Goal: Task Accomplishment & Management: Manage account settings

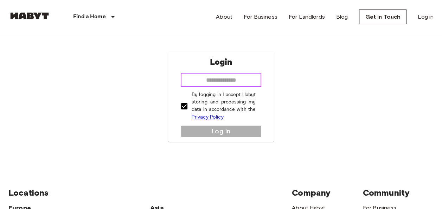
click at [235, 80] on input "email" at bounding box center [221, 80] width 81 height 14
type input "**********"
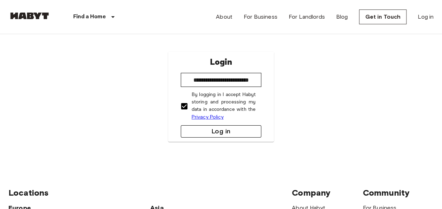
click at [224, 134] on button "Log in" at bounding box center [221, 131] width 81 height 12
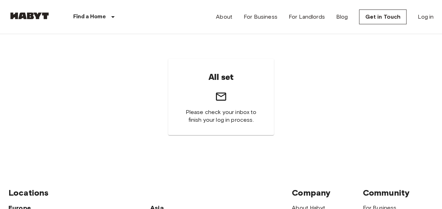
click at [221, 115] on span "Please check your inbox to finish your log in process." at bounding box center [221, 115] width 72 height 15
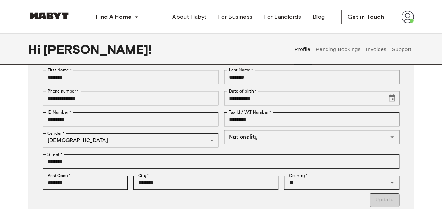
scroll to position [76, 0]
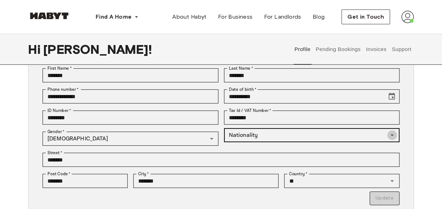
click at [391, 134] on icon "Open" at bounding box center [392, 135] width 4 height 2
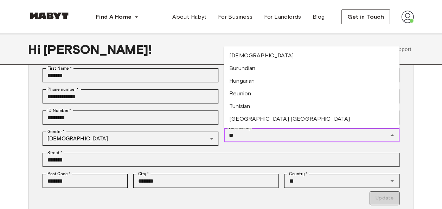
type input "*"
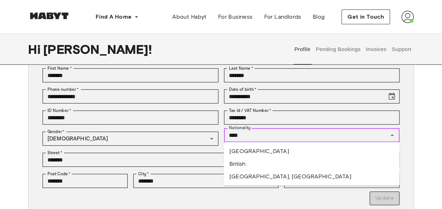
click at [274, 162] on li "British" at bounding box center [311, 163] width 176 height 13
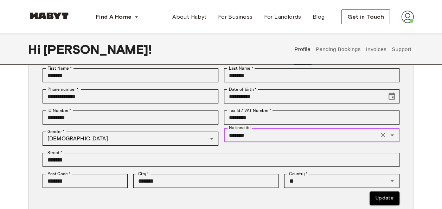
scroll to position [89, 0]
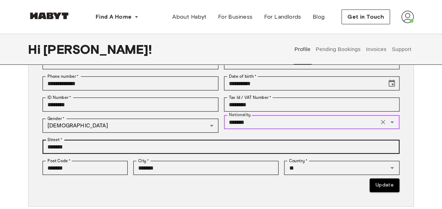
type input "*******"
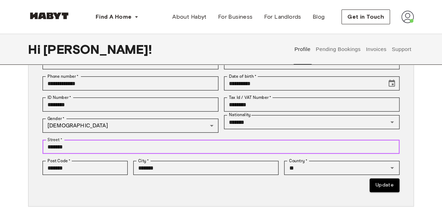
click at [344, 145] on input "*******" at bounding box center [221, 147] width 357 height 14
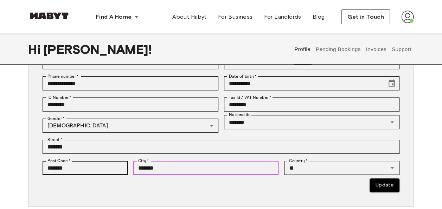
drag, startPoint x: 168, startPoint y: 169, endPoint x: 88, endPoint y: 163, distance: 79.9
click at [88, 163] on div "**********" at bounding box center [218, 122] width 362 height 140
type input "**********"
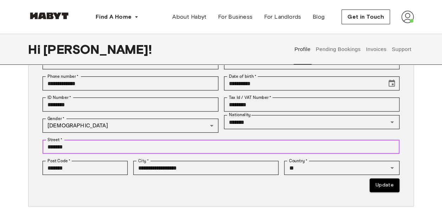
click at [101, 146] on input "*******" at bounding box center [221, 147] width 357 height 14
type input "*"
type input "**********"
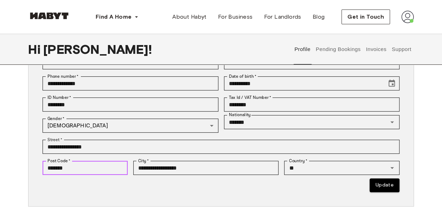
click at [93, 173] on input "*******" at bounding box center [85, 168] width 85 height 14
type input "*"
type input "*******"
click at [303, 173] on div "** Country   *" at bounding box center [341, 168] width 115 height 14
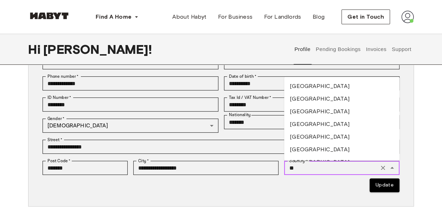
type input "*"
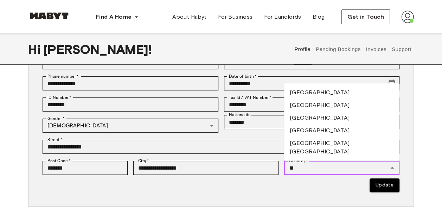
type input "*"
click at [325, 124] on li "United Kingdom" at bounding box center [341, 117] width 115 height 13
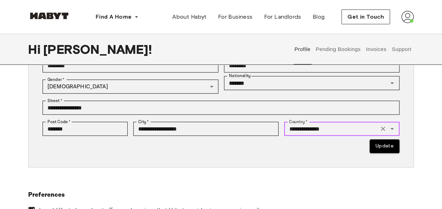
scroll to position [120, 0]
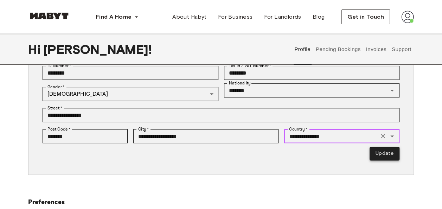
type input "**********"
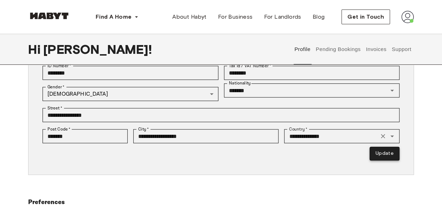
click at [388, 153] on button "Update" at bounding box center [384, 154] width 30 height 14
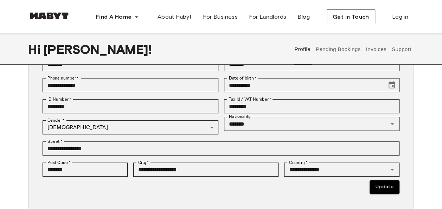
scroll to position [91, 0]
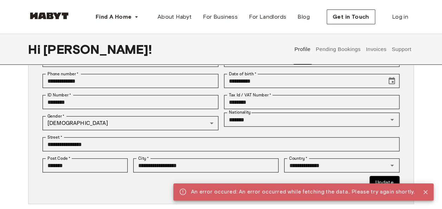
click at [427, 192] on icon "Close" at bounding box center [425, 191] width 7 height 7
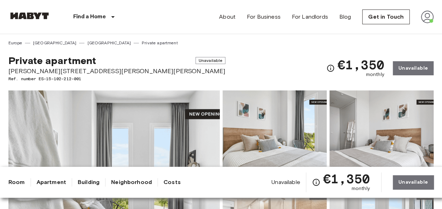
click at [426, 17] on img at bounding box center [427, 17] width 13 height 13
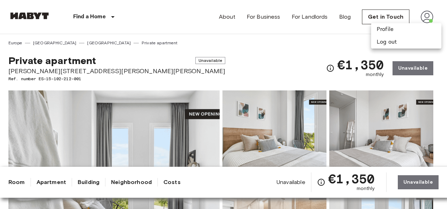
click at [286, 69] on div at bounding box center [223, 104] width 447 height 209
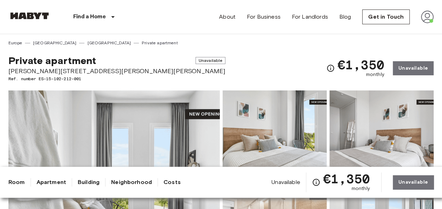
click at [423, 18] on img at bounding box center [427, 17] width 13 height 13
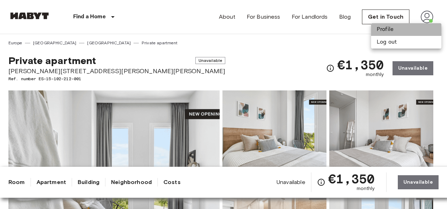
click at [382, 29] on li "Profile" at bounding box center [406, 29] width 70 height 13
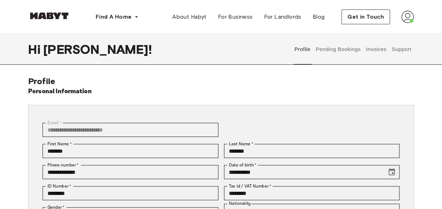
click at [344, 48] on button "Pending Bookings" at bounding box center [337, 49] width 47 height 31
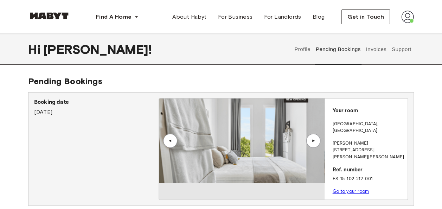
click at [311, 144] on div "▲" at bounding box center [313, 141] width 14 height 14
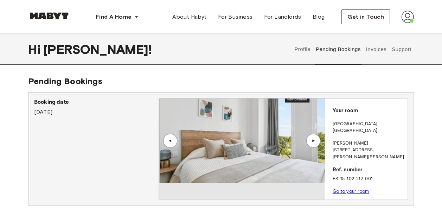
click at [311, 144] on div "▲" at bounding box center [313, 141] width 14 height 14
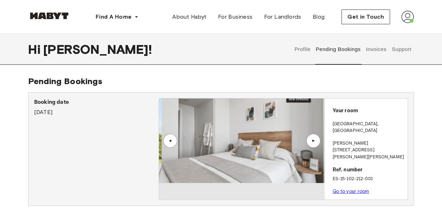
click at [311, 144] on div "▲" at bounding box center [313, 141] width 14 height 14
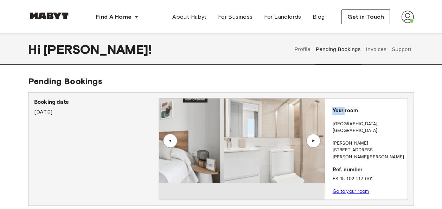
click at [311, 144] on div "▲" at bounding box center [313, 141] width 14 height 14
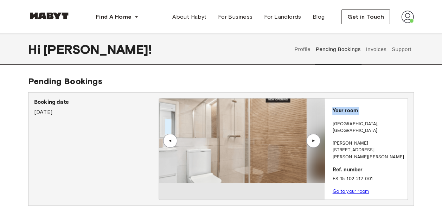
click at [311, 144] on div "▲" at bounding box center [313, 141] width 14 height 14
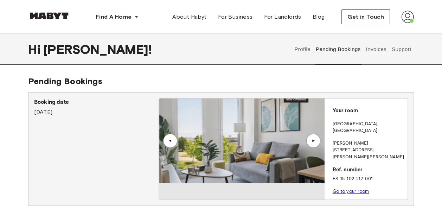
drag, startPoint x: 311, startPoint y: 144, endPoint x: 432, endPoint y: 117, distance: 123.9
click at [432, 117] on div "Pending Bookings Booking date August 16th, 2025 ▲ ▲ Your room MADRID , Vallecas…" at bounding box center [221, 146] width 442 height 141
click at [352, 188] on link "Go to your room" at bounding box center [350, 190] width 37 height 5
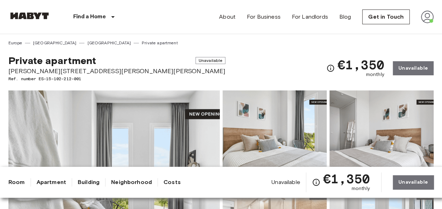
click at [426, 16] on img at bounding box center [427, 17] width 13 height 13
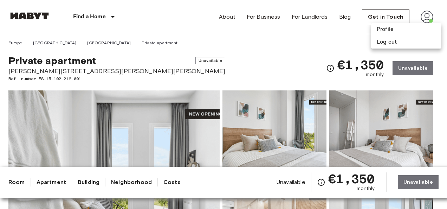
click at [252, 59] on div at bounding box center [223, 104] width 447 height 209
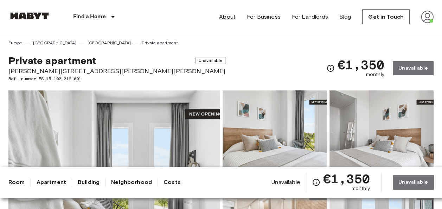
click at [231, 14] on link "About" at bounding box center [227, 17] width 17 height 8
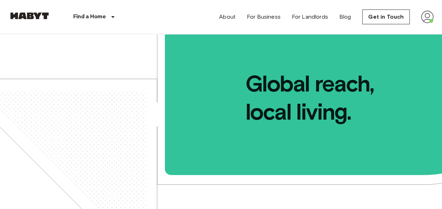
click at [426, 18] on img at bounding box center [427, 17] width 13 height 13
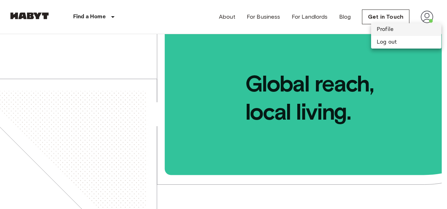
click at [389, 29] on li "Profile" at bounding box center [406, 29] width 70 height 13
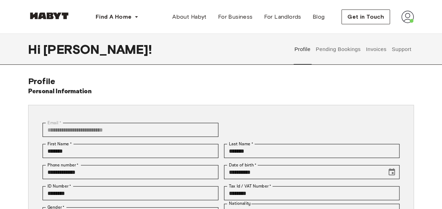
click at [340, 48] on button "Pending Bookings" at bounding box center [337, 49] width 47 height 31
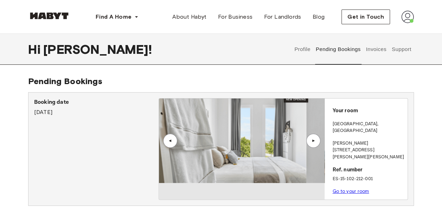
click at [374, 48] on button "Invoices" at bounding box center [376, 49] width 22 height 31
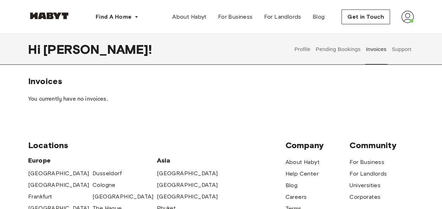
click at [399, 48] on button "Support" at bounding box center [400, 49] width 21 height 31
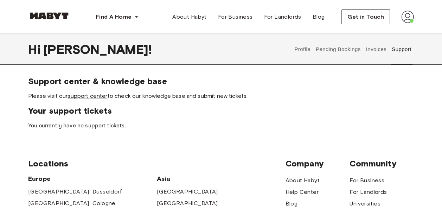
click at [337, 48] on button "Pending Bookings" at bounding box center [337, 49] width 47 height 31
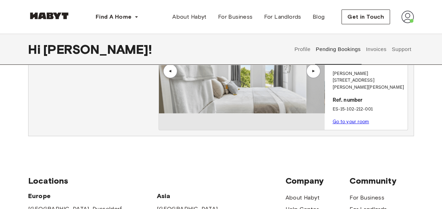
scroll to position [68, 0]
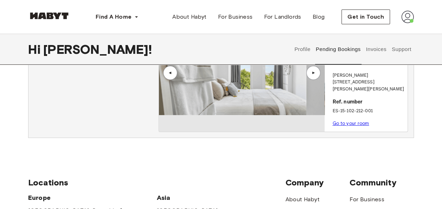
click at [358, 121] on link "Go to your room" at bounding box center [350, 123] width 37 height 5
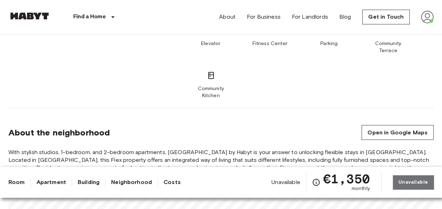
scroll to position [29, 0]
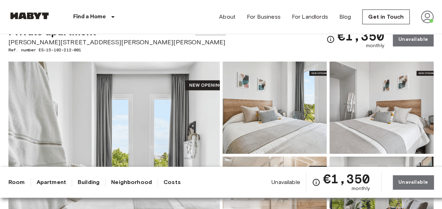
click at [428, 18] on img at bounding box center [427, 17] width 13 height 13
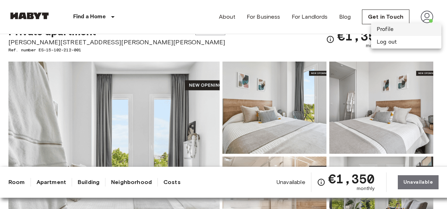
click at [393, 28] on li "Profile" at bounding box center [406, 29] width 70 height 13
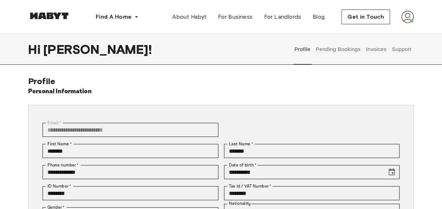
click at [349, 47] on button "Pending Bookings" at bounding box center [337, 49] width 47 height 31
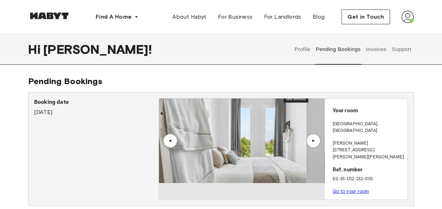
click at [373, 49] on button "Invoices" at bounding box center [376, 49] width 22 height 31
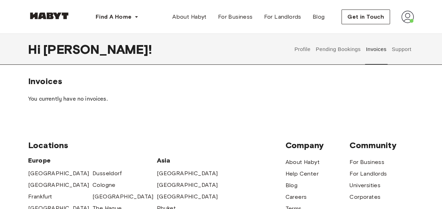
click at [397, 47] on button "Support" at bounding box center [400, 49] width 21 height 31
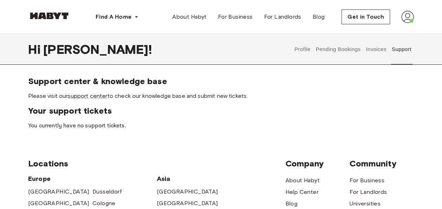
click at [346, 50] on button "Pending Bookings" at bounding box center [337, 49] width 47 height 31
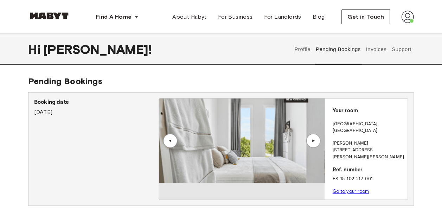
click at [359, 175] on p "ES-15-102-212-001" at bounding box center [368, 178] width 72 height 7
drag, startPoint x: 359, startPoint y: 165, endPoint x: 399, endPoint y: 171, distance: 40.6
click at [399, 171] on div "Your room MADRID , Vallecas Calle José Antonio Rebolledo y Palma 23, 28051,Vall…" at bounding box center [365, 148] width 83 height 101
click at [312, 140] on div "▲" at bounding box center [313, 140] width 7 height 4
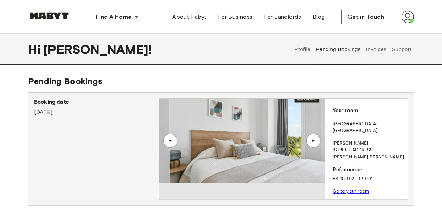
click at [312, 140] on div "▲" at bounding box center [313, 140] width 7 height 4
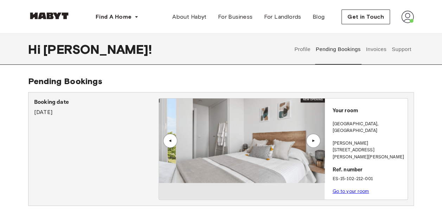
click at [312, 140] on div "▲" at bounding box center [313, 140] width 7 height 4
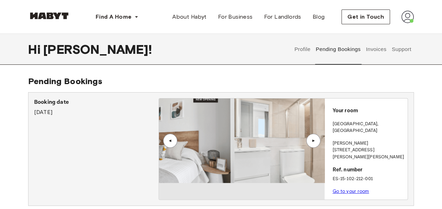
click at [312, 140] on div "▲" at bounding box center [313, 140] width 7 height 4
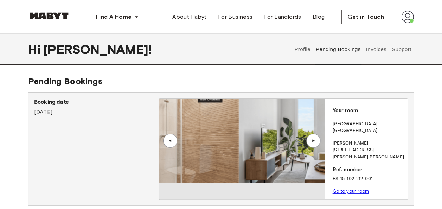
click at [312, 140] on div "▲" at bounding box center [313, 140] width 7 height 4
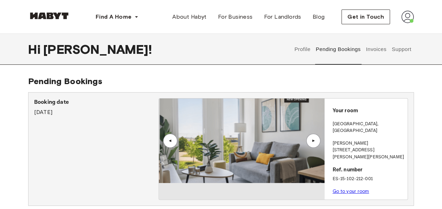
click at [332, 177] on div "Your room MADRID , Vallecas Calle José Antonio Rebolledo y Palma 23, 28051,Vall…" at bounding box center [365, 148] width 83 height 101
click at [344, 188] on link "Go to your room" at bounding box center [350, 190] width 37 height 5
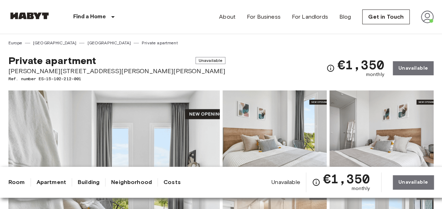
click at [411, 67] on div "€1,350 monthly Unavailable" at bounding box center [379, 67] width 107 height 27
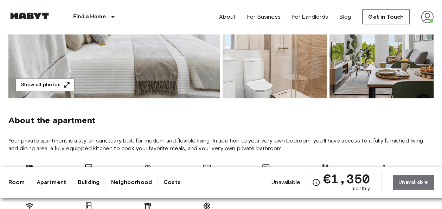
scroll to position [192, 0]
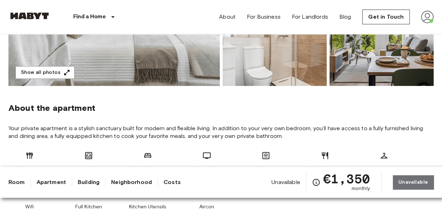
click at [168, 184] on link "Costs" at bounding box center [171, 182] width 17 height 8
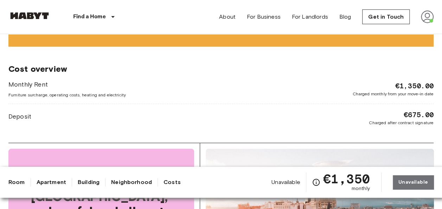
scroll to position [947, 0]
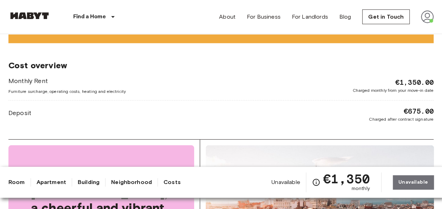
click at [209, 106] on div "Deposit €675.00 Charged after contract signature" at bounding box center [220, 114] width 425 height 16
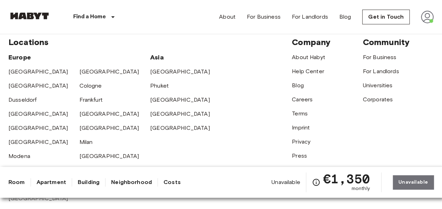
scroll to position [1783, 0]
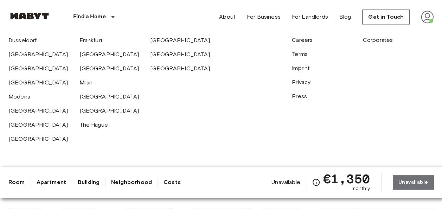
click at [411, 182] on div "Unavailable €1,350 monthly Unavailable" at bounding box center [352, 182] width 162 height 20
click at [208, 119] on div "Locations Europe Amsterdam Berlin Brussels Cologne Dusseldorf Frankfurt Graz Ha…" at bounding box center [220, 60] width 425 height 222
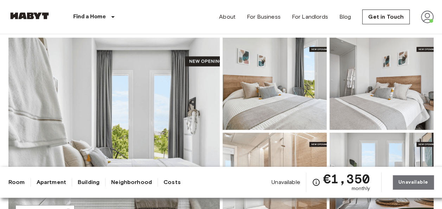
scroll to position [40, 0]
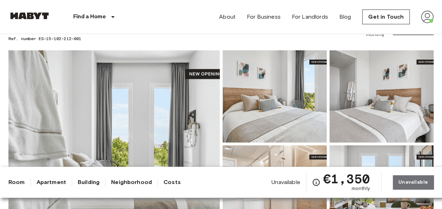
click at [426, 19] on img at bounding box center [427, 17] width 13 height 13
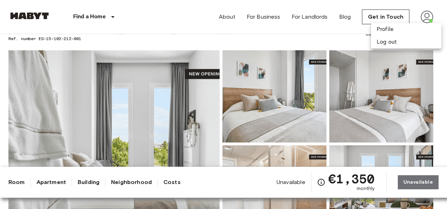
click at [228, 34] on div at bounding box center [223, 104] width 447 height 209
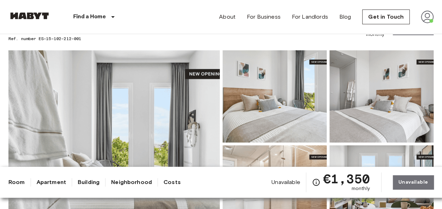
click at [425, 17] on img at bounding box center [427, 17] width 13 height 13
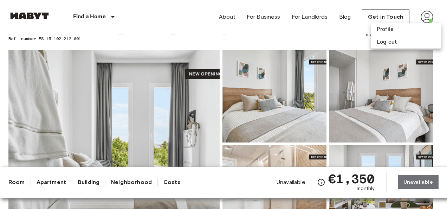
click at [372, 18] on div at bounding box center [223, 104] width 447 height 209
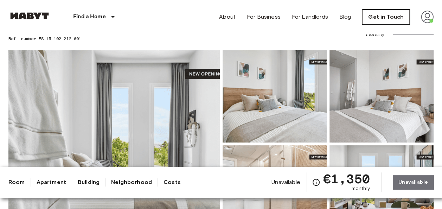
click at [379, 15] on link "Get in Touch" at bounding box center [385, 16] width 47 height 15
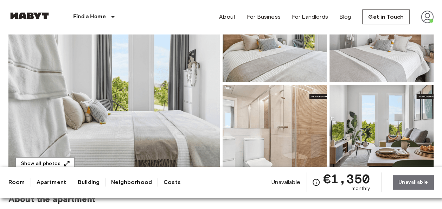
scroll to position [42, 0]
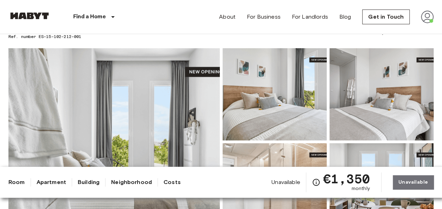
click at [427, 16] on img at bounding box center [427, 17] width 13 height 13
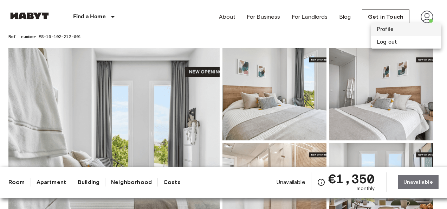
click at [399, 30] on li "Profile" at bounding box center [406, 29] width 70 height 13
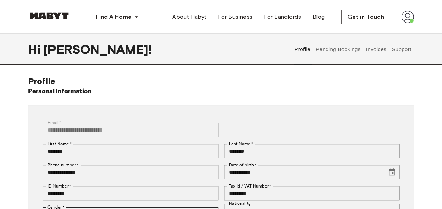
click at [347, 51] on button "Pending Bookings" at bounding box center [337, 49] width 47 height 31
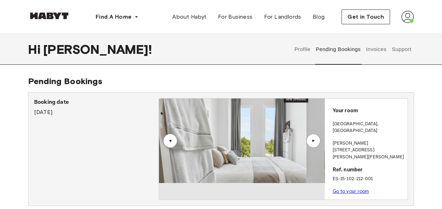
click at [355, 188] on link "Go to your room" at bounding box center [350, 190] width 37 height 5
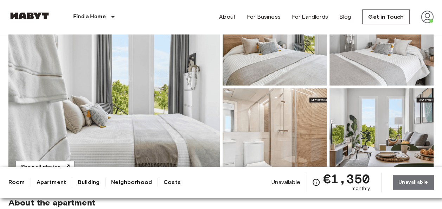
scroll to position [90, 0]
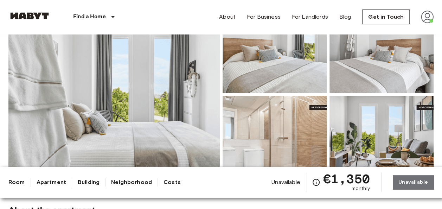
click at [415, 182] on div "Unavailable €1,350 monthly Unavailable" at bounding box center [352, 182] width 162 height 20
click at [14, 187] on div "Room Apartment Building Neighborhood Costs Unavailable €1,350 monthly Unavailab…" at bounding box center [220, 182] width 425 height 20
click at [15, 183] on link "Room" at bounding box center [16, 182] width 17 height 8
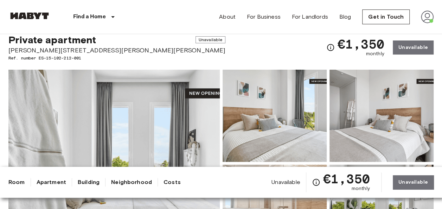
scroll to position [0, 0]
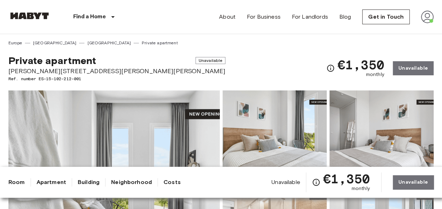
click at [428, 18] on img at bounding box center [427, 17] width 13 height 13
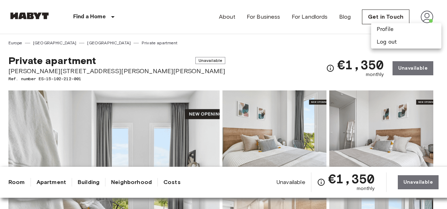
click at [240, 33] on div at bounding box center [223, 104] width 447 height 209
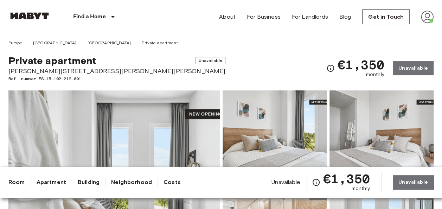
click at [427, 14] on img at bounding box center [427, 17] width 13 height 13
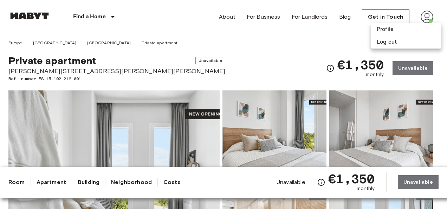
click at [417, 66] on div at bounding box center [223, 104] width 447 height 209
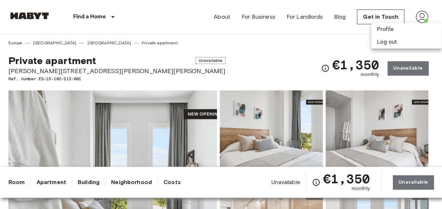
click at [417, 66] on div "Profile Log out" at bounding box center [221, 104] width 442 height 209
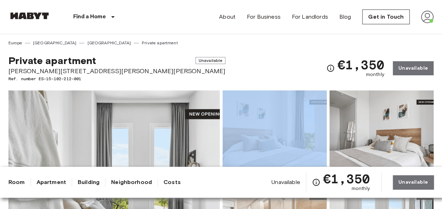
click at [417, 66] on div "€1,350 monthly Unavailable" at bounding box center [379, 67] width 107 height 27
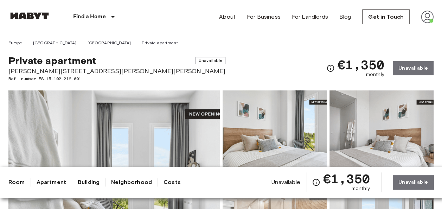
click at [288, 42] on div "Europe Spain Madrid Private apartment" at bounding box center [220, 40] width 425 height 12
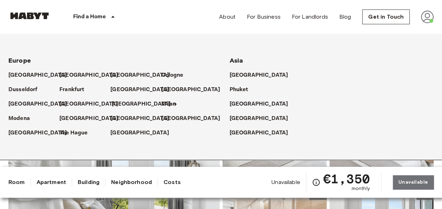
click at [124, 104] on p "[GEOGRAPHIC_DATA]" at bounding box center [141, 104] width 59 height 8
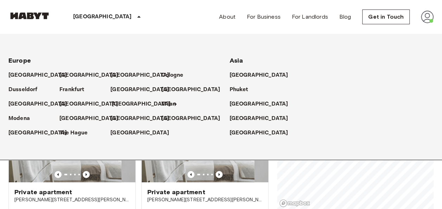
click at [124, 104] on p "[GEOGRAPHIC_DATA]" at bounding box center [141, 104] width 59 height 8
click at [115, 104] on p "[GEOGRAPHIC_DATA]" at bounding box center [141, 104] width 59 height 8
click at [129, 103] on p "[GEOGRAPHIC_DATA]" at bounding box center [141, 104] width 59 height 8
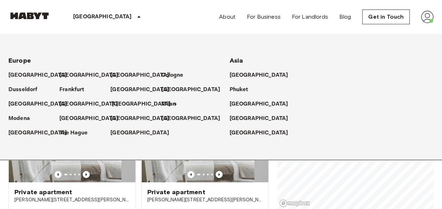
click at [129, 103] on p "[GEOGRAPHIC_DATA]" at bounding box center [141, 104] width 59 height 8
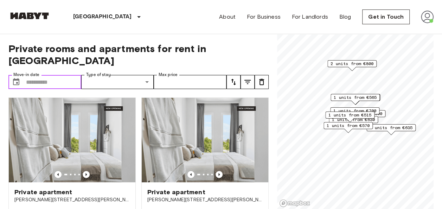
click at [59, 75] on input "Move-in date" at bounding box center [53, 82] width 55 height 14
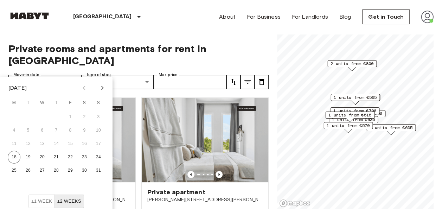
click at [101, 88] on icon "Next month" at bounding box center [102, 88] width 8 height 8
click at [44, 143] on button "17" at bounding box center [42, 143] width 13 height 13
type input "**********"
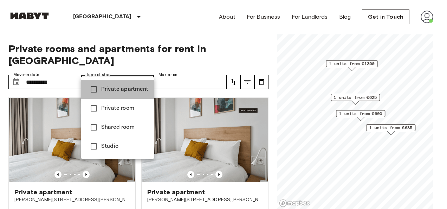
click at [128, 90] on span "Private apartment" at bounding box center [124, 89] width 47 height 8
type input "**********"
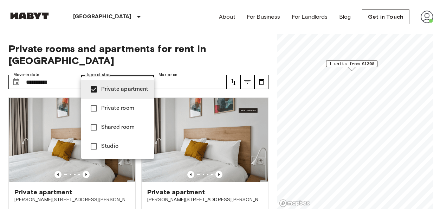
click at [247, 51] on div at bounding box center [223, 104] width 447 height 209
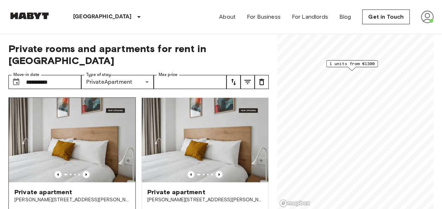
click at [56, 188] on span "Private apartment" at bounding box center [43, 192] width 58 height 8
click at [430, 18] on img at bounding box center [427, 17] width 13 height 13
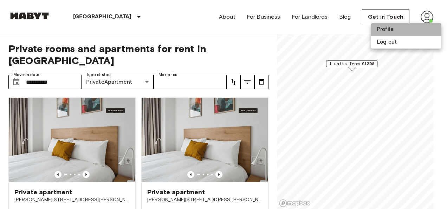
click at [400, 31] on li "Profile" at bounding box center [406, 29] width 70 height 13
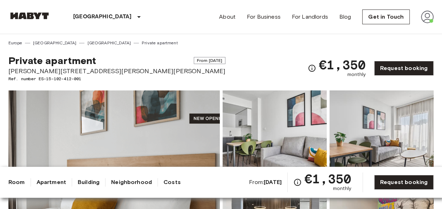
click at [427, 17] on img at bounding box center [427, 17] width 13 height 13
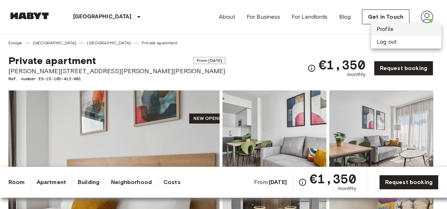
click at [390, 29] on li "Profile" at bounding box center [406, 29] width 70 height 13
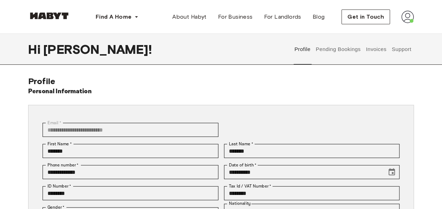
click at [335, 51] on button "Pending Bookings" at bounding box center [337, 49] width 47 height 31
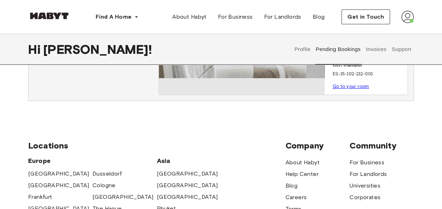
scroll to position [21, 0]
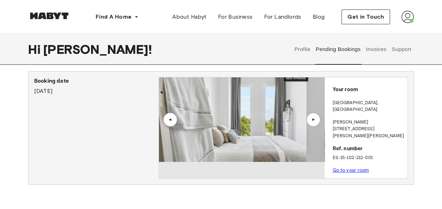
click at [379, 52] on button "Invoices" at bounding box center [376, 49] width 22 height 31
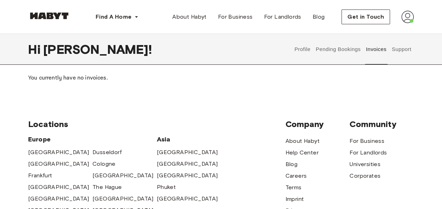
click at [397, 46] on button "Support" at bounding box center [400, 49] width 21 height 31
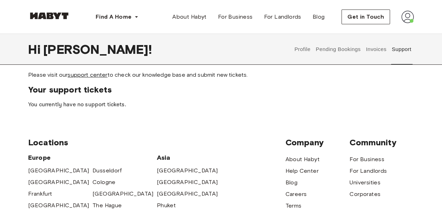
click at [95, 74] on link "support center" at bounding box center [87, 74] width 40 height 7
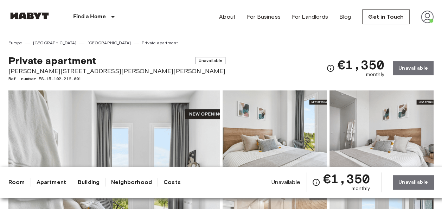
click at [406, 70] on div "€1,350 monthly Unavailable" at bounding box center [379, 67] width 107 height 27
click at [274, 46] on div "Private apartment Unavailable [PERSON_NAME][STREET_ADDRESS][PERSON_NAME][PERSON…" at bounding box center [220, 64] width 425 height 36
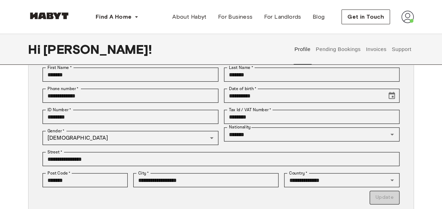
scroll to position [45, 0]
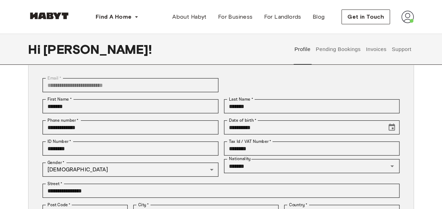
click at [348, 49] on button "Pending Bookings" at bounding box center [337, 49] width 47 height 31
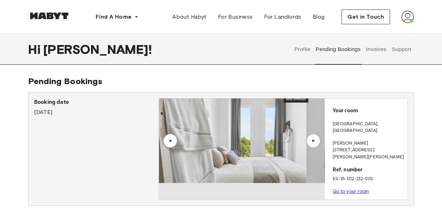
scroll to position [0, 0]
click at [349, 188] on link "Go to your room" at bounding box center [350, 190] width 37 height 5
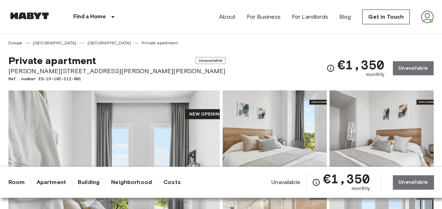
click at [48, 132] on img at bounding box center [113, 183] width 211 height 187
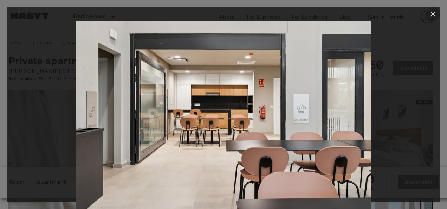
click at [432, 17] on icon "button" at bounding box center [433, 14] width 8 height 8
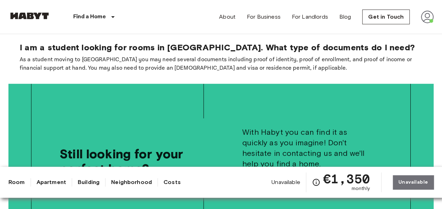
scroll to position [1458, 0]
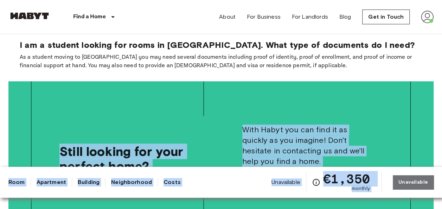
drag, startPoint x: 421, startPoint y: 164, endPoint x: 434, endPoint y: 172, distance: 14.9
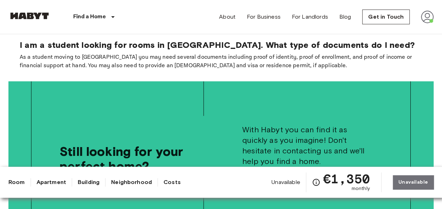
drag, startPoint x: 434, startPoint y: 172, endPoint x: 413, endPoint y: 108, distance: 67.1
click at [413, 108] on div "Still looking for your perfect home? With Habyt you can find it as quickly as y…" at bounding box center [220, 177] width 425 height 193
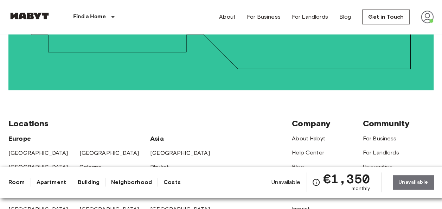
scroll to position [1649, 0]
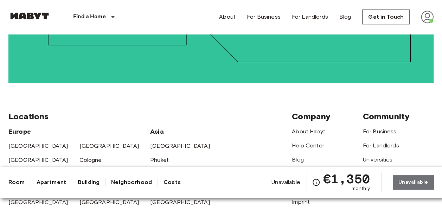
click at [430, 11] on img at bounding box center [427, 17] width 13 height 13
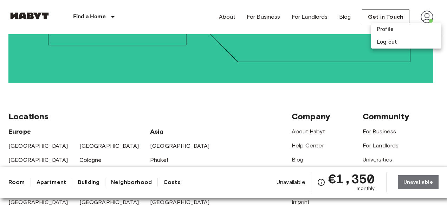
click at [390, 15] on div at bounding box center [223, 104] width 447 height 209
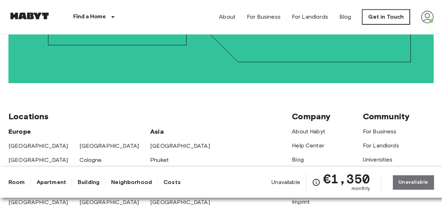
click at [382, 15] on link "Get in Touch" at bounding box center [385, 16] width 47 height 15
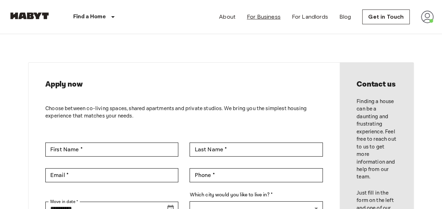
click at [274, 19] on link "For Business" at bounding box center [264, 17] width 34 height 8
